Goal: Task Accomplishment & Management: Complete application form

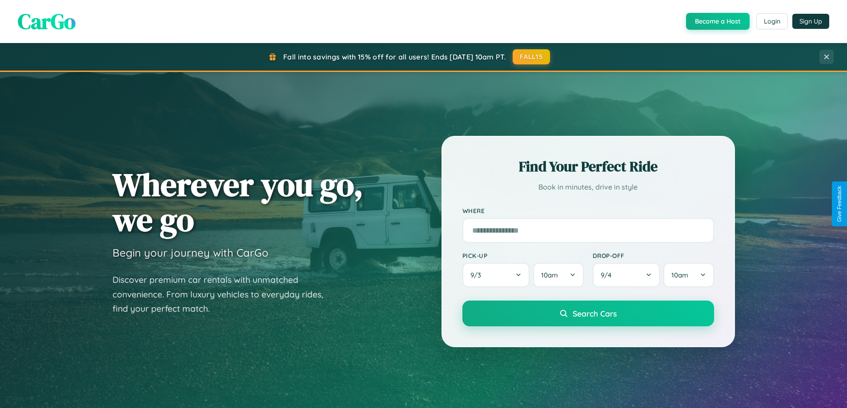
scroll to position [1710, 0]
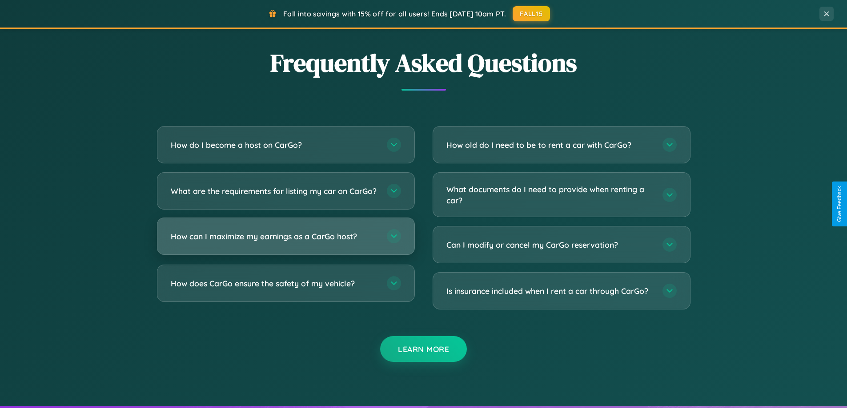
click at [285, 242] on h3 "How can I maximize my earnings as a CarGo host?" at bounding box center [274, 236] width 207 height 11
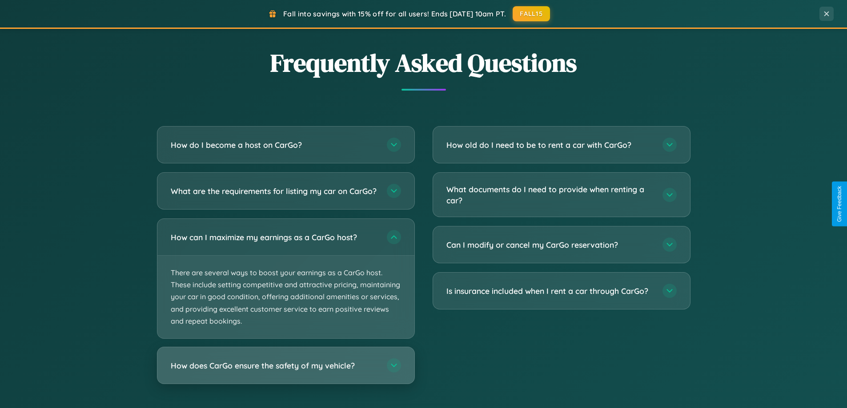
click at [285, 372] on h3 "How does CarGo ensure the safety of my vehicle?" at bounding box center [274, 365] width 207 height 11
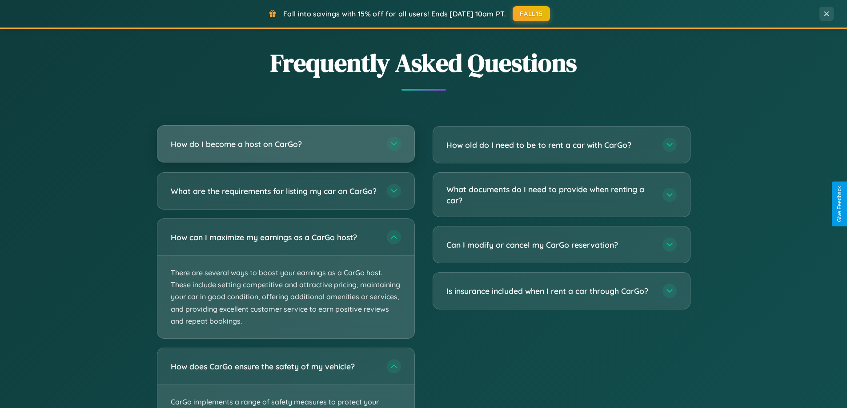
click at [285, 144] on h3 "How do I become a host on CarGo?" at bounding box center [274, 144] width 207 height 11
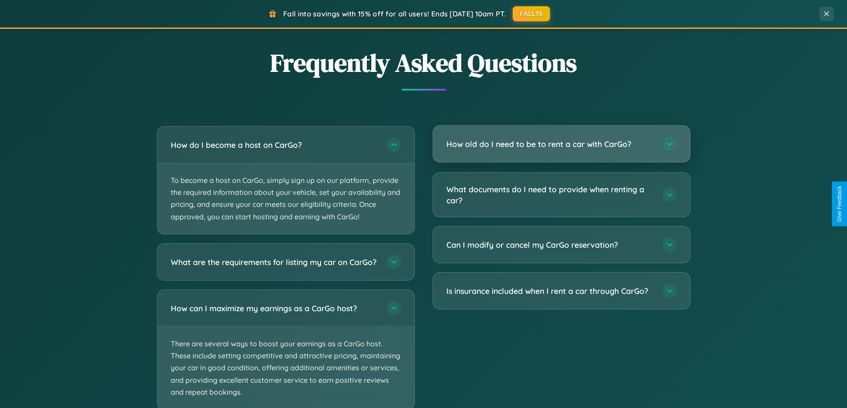
click at [561, 144] on h3 "How old do I need to be to rent a car with CarGo?" at bounding box center [549, 144] width 207 height 11
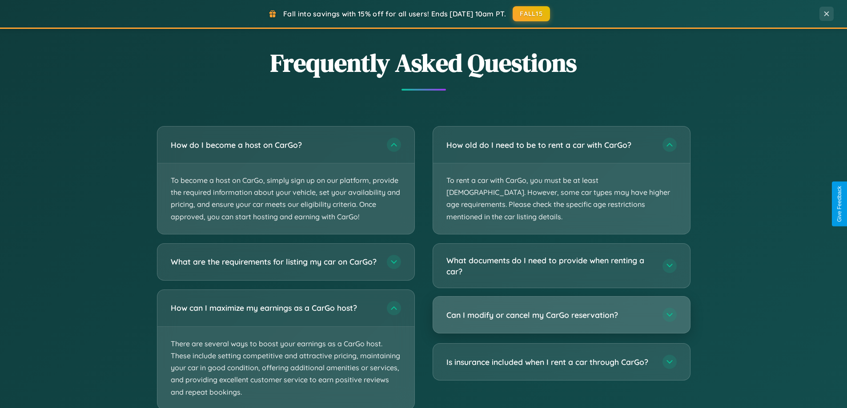
click at [561, 310] on h3 "Can I modify or cancel my CarGo reservation?" at bounding box center [549, 315] width 207 height 11
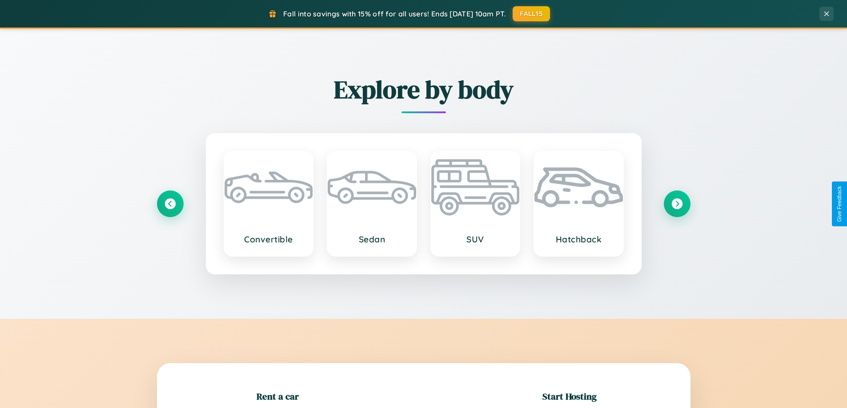
scroll to position [192, 0]
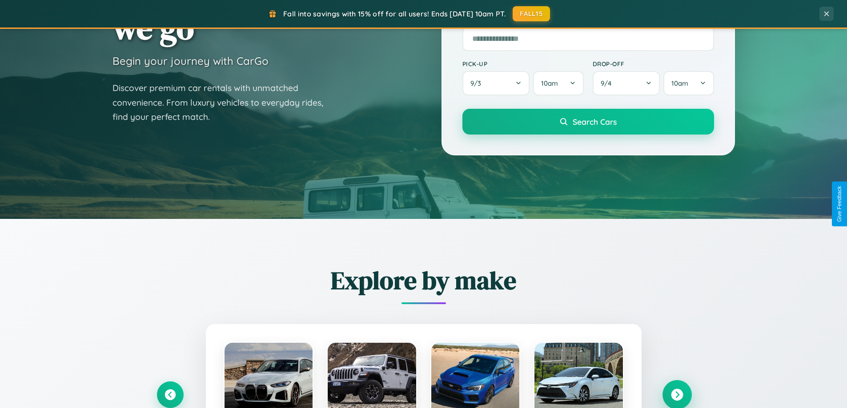
click at [676, 395] on icon at bounding box center [677, 395] width 12 height 12
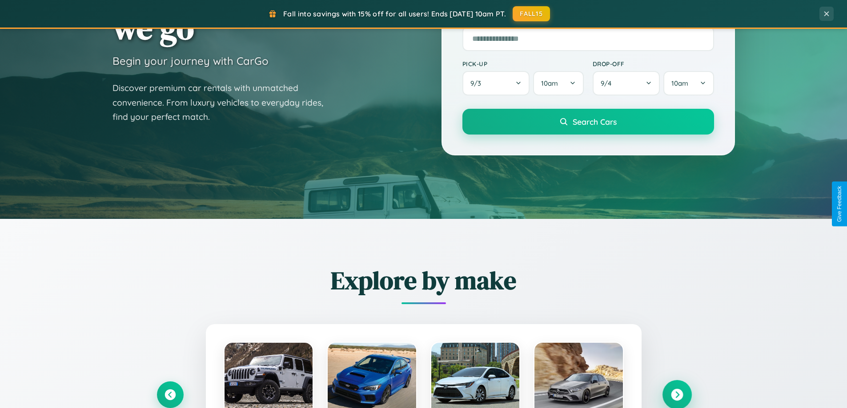
click at [676, 394] on icon at bounding box center [677, 395] width 12 height 12
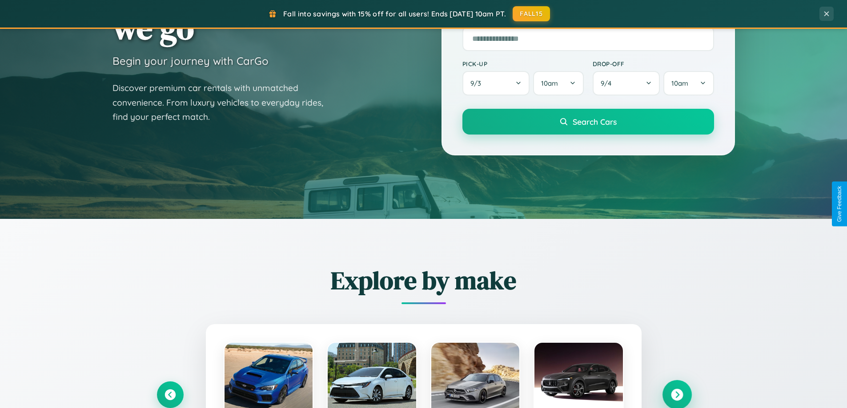
click at [676, 394] on icon at bounding box center [677, 395] width 12 height 12
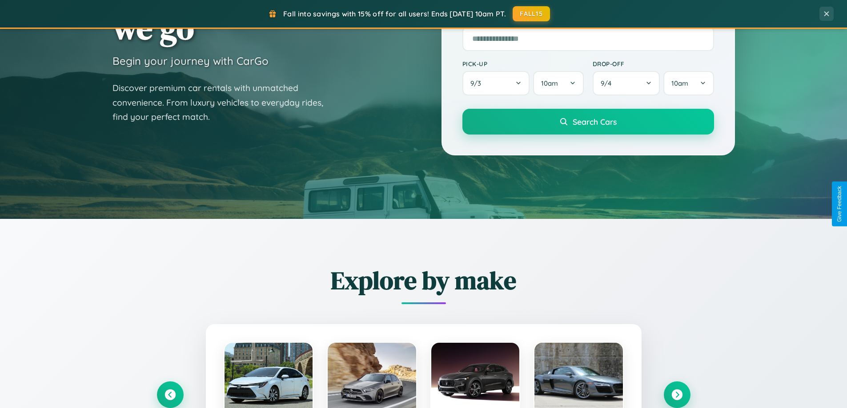
scroll to position [0, 0]
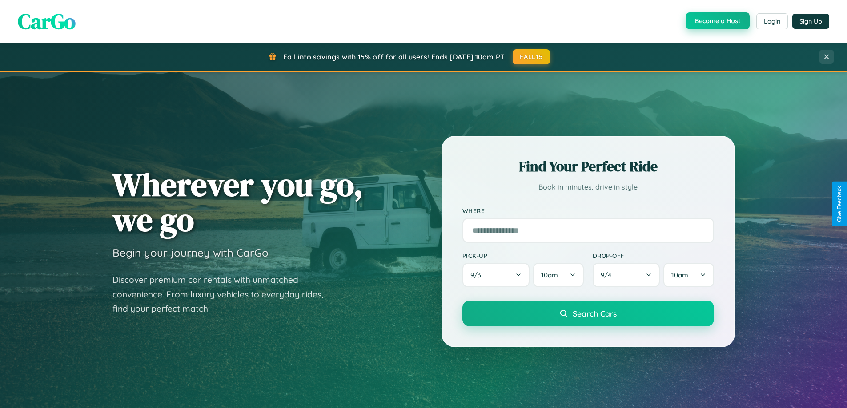
click at [716, 21] on button "Become a Host" at bounding box center [718, 20] width 64 height 17
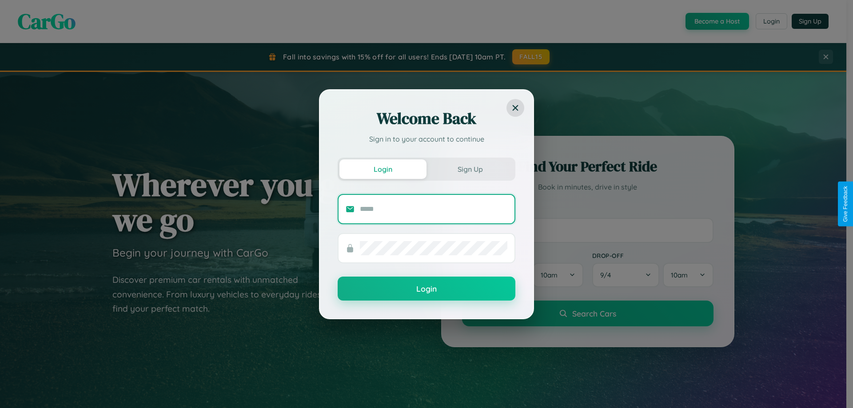
click at [434, 209] on input "text" at bounding box center [434, 209] width 148 height 14
type input "**********"
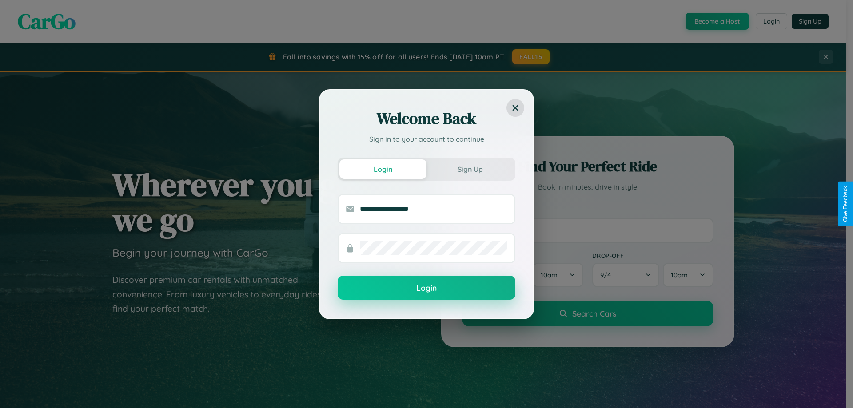
click at [427, 288] on button "Login" at bounding box center [427, 288] width 178 height 24
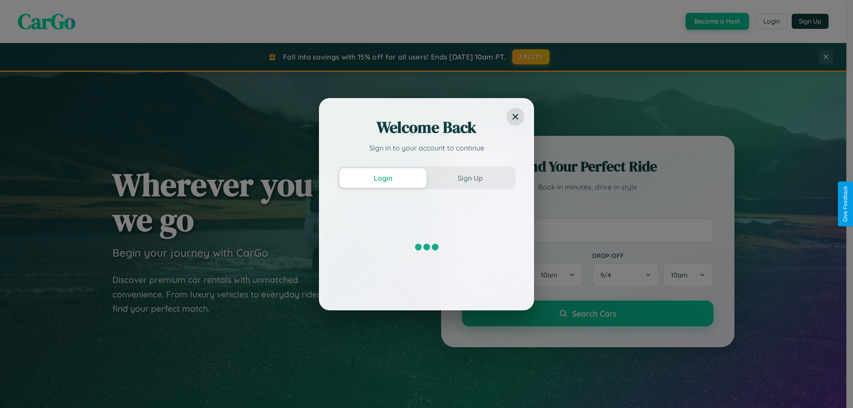
click at [716, 21] on div "Welcome Back Sign in to your account to continue Login Sign Up" at bounding box center [426, 204] width 853 height 408
